Goal: Task Accomplishment & Management: Complete application form

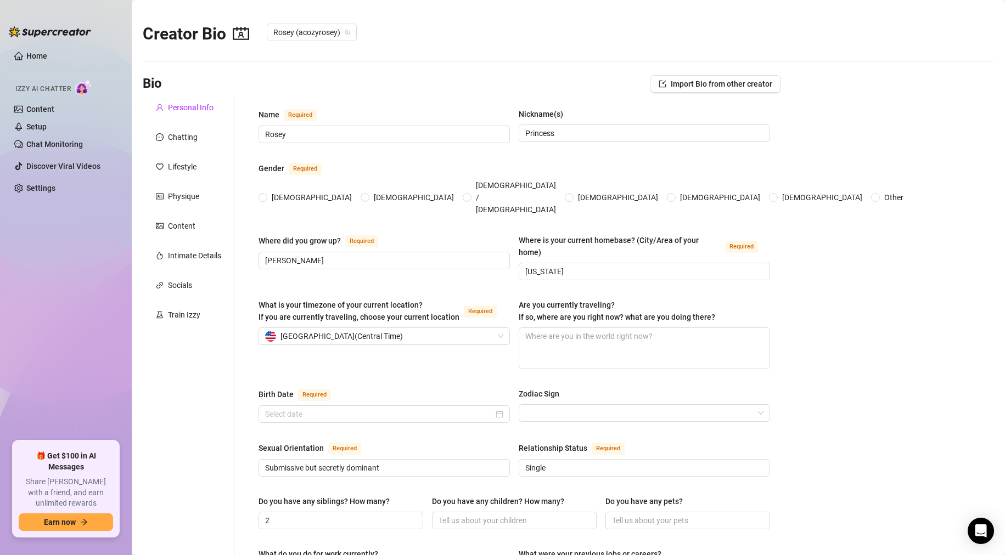
radio input "true"
type input "[DATE]"
click at [26, 54] on link "Home" at bounding box center [36, 56] width 21 height 9
